Goal: Task Accomplishment & Management: Manage account settings

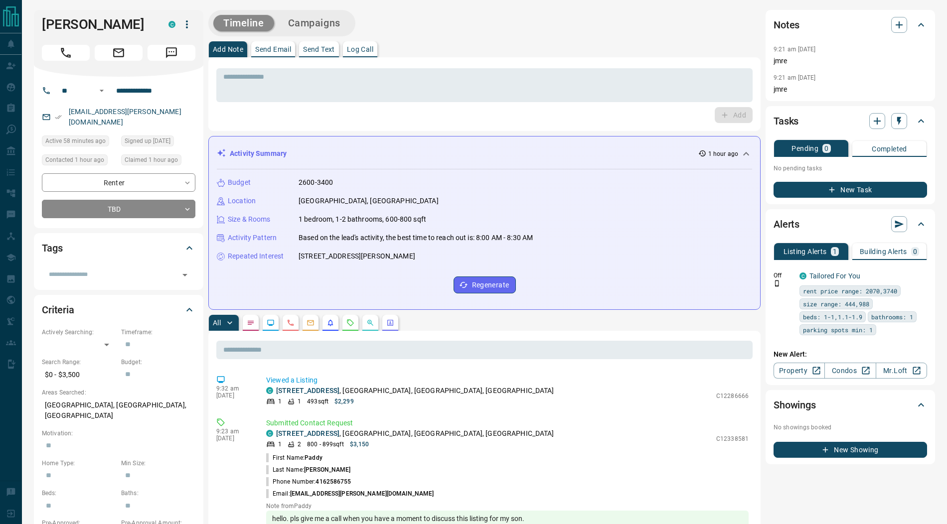
drag, startPoint x: 139, startPoint y: 24, endPoint x: 30, endPoint y: 21, distance: 108.2
copy h1 "[PERSON_NAME]"
click at [259, 84] on textarea at bounding box center [484, 85] width 522 height 25
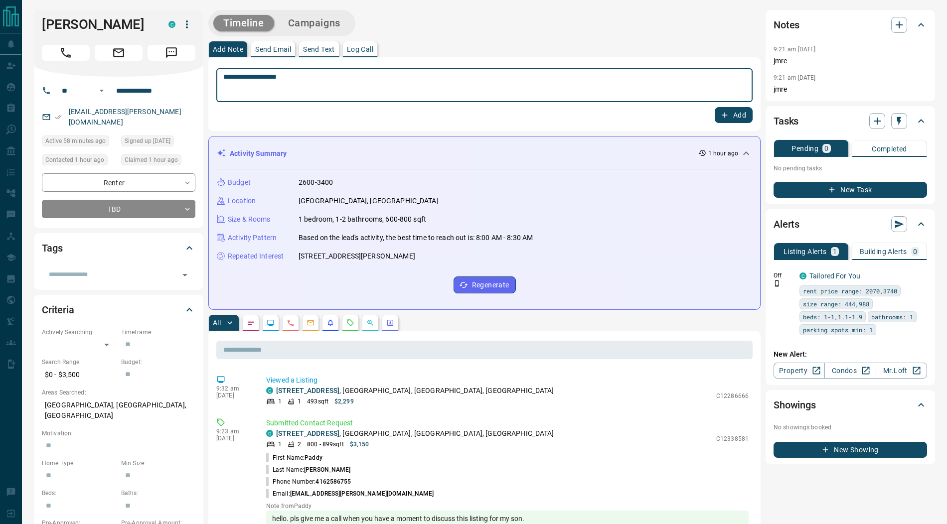
type textarea "**********"
click at [747, 117] on button "Add" at bounding box center [734, 115] width 38 height 16
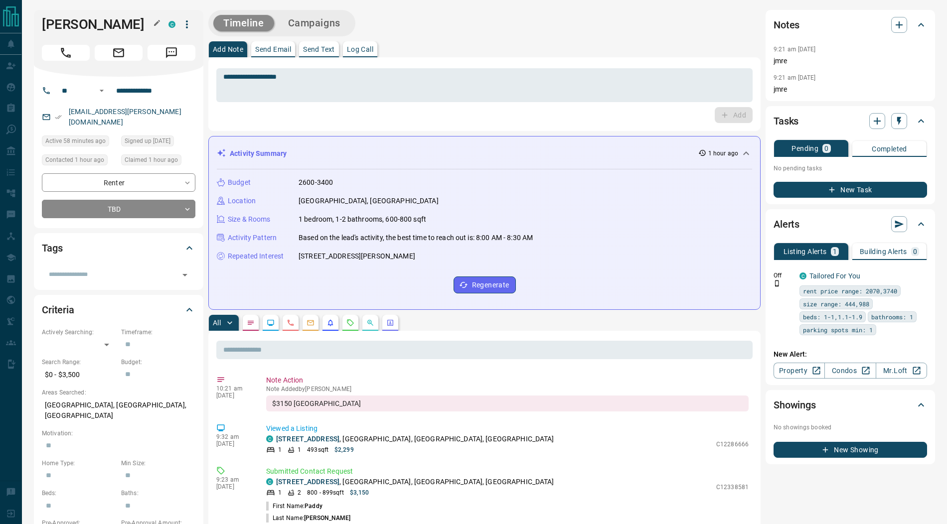
drag, startPoint x: 141, startPoint y: 28, endPoint x: 41, endPoint y: 23, distance: 99.8
click at [42, 23] on h1 "[PERSON_NAME]" at bounding box center [98, 24] width 112 height 16
copy h1 "[PERSON_NAME]"
click at [190, 27] on icon "button" at bounding box center [187, 24] width 12 height 12
click at [181, 42] on li "Reassign Lead" at bounding box center [166, 44] width 59 height 15
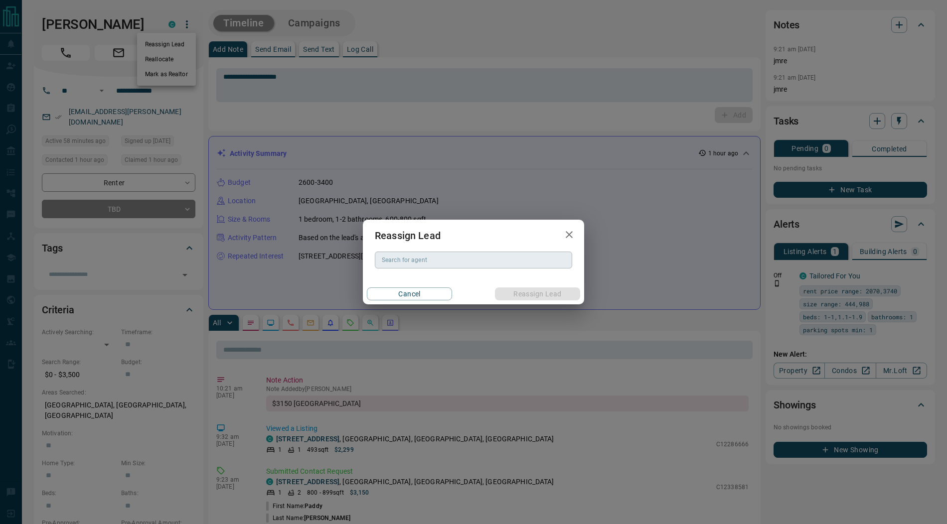
click at [394, 266] on div "Search for agent" at bounding box center [473, 260] width 197 height 17
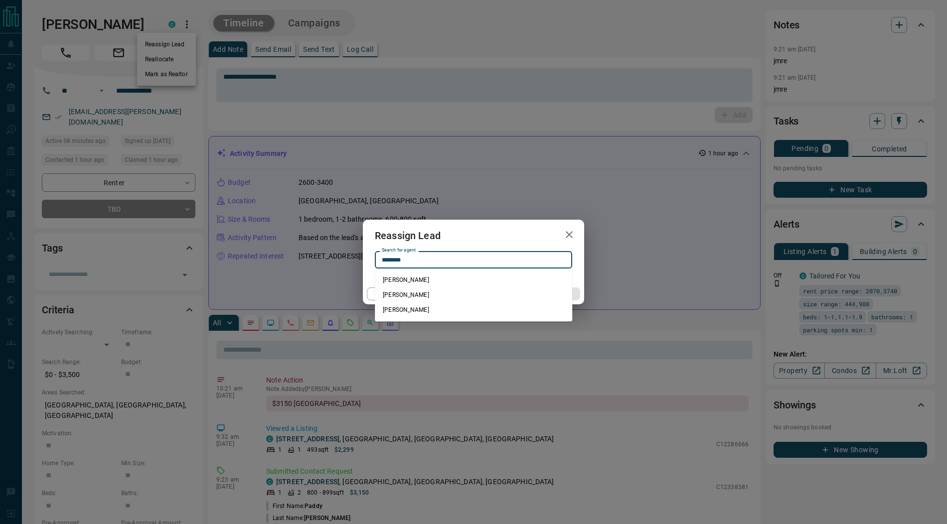
click at [415, 282] on li "[PERSON_NAME]" at bounding box center [473, 280] width 197 height 15
type input "**********"
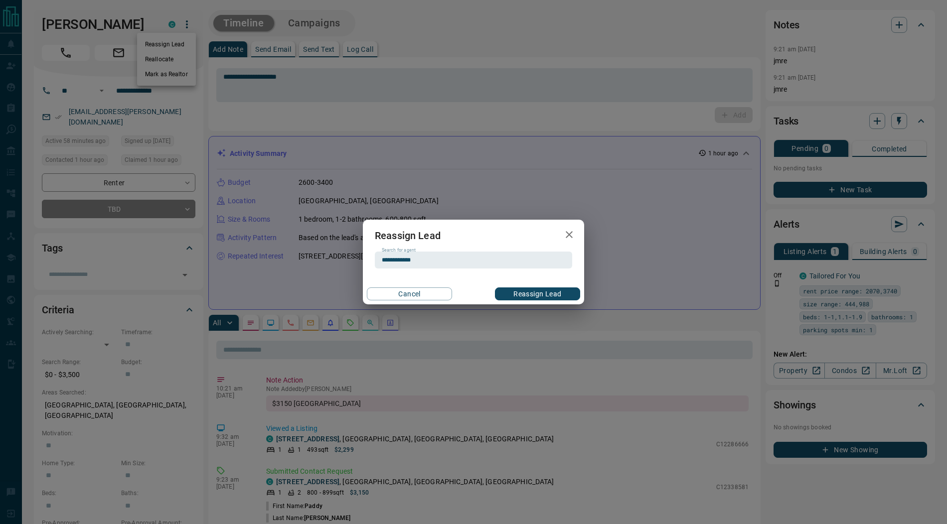
click at [532, 294] on button "Reassign Lead" at bounding box center [537, 294] width 85 height 13
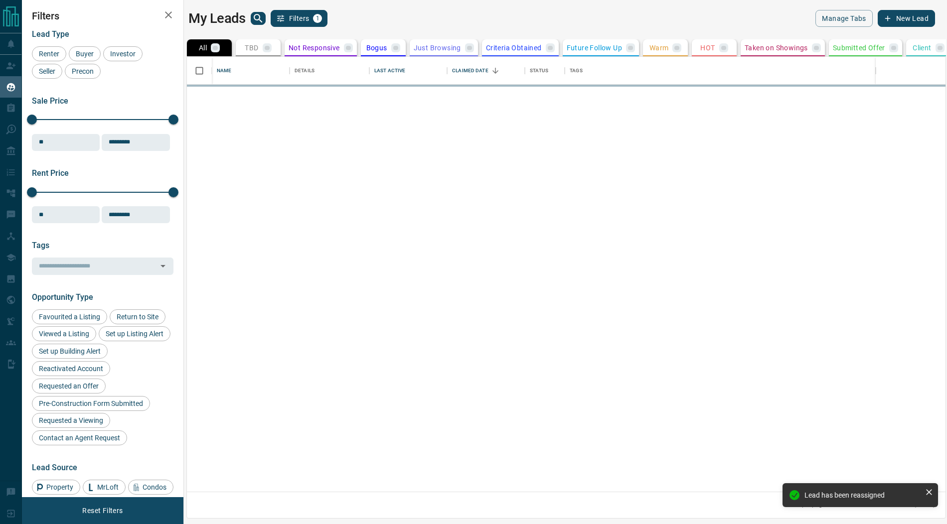
scroll to position [436, 759]
